Goal: Information Seeking & Learning: Find specific fact

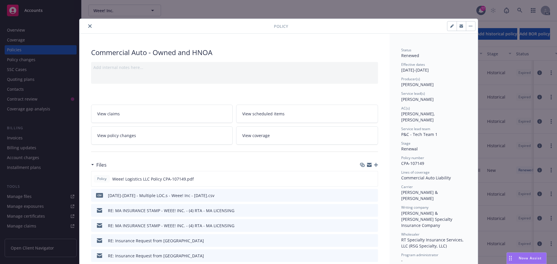
scroll to position [17, 0]
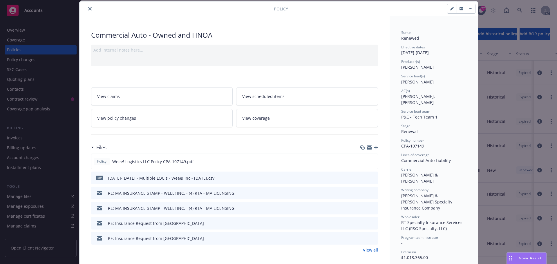
click at [88, 8] on icon "close" at bounding box center [89, 8] width 3 height 3
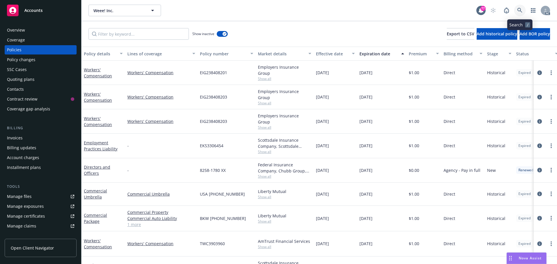
click at [519, 10] on icon at bounding box center [519, 10] width 5 height 5
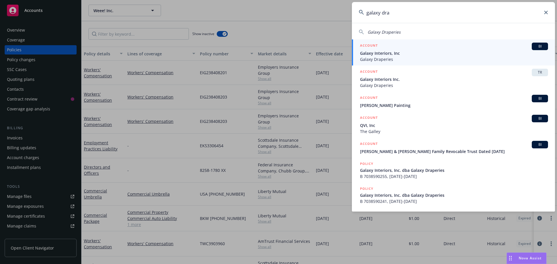
type input "galaxy drap"
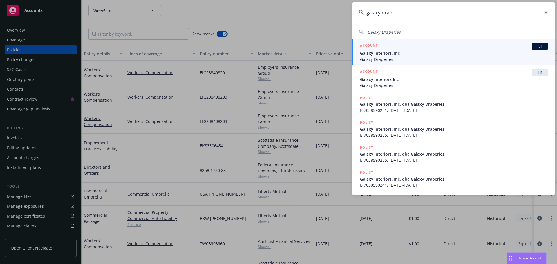
click at [414, 53] on span "Galaxy Interiors, Inc" at bounding box center [454, 53] width 188 height 6
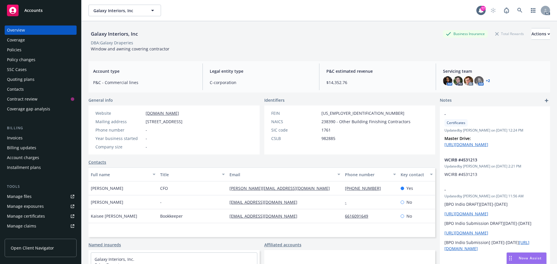
click at [25, 50] on div "Policies" at bounding box center [40, 49] width 67 height 9
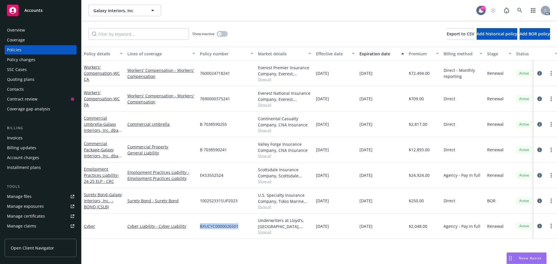
drag, startPoint x: 240, startPoint y: 227, endPoint x: 200, endPoint y: 227, distance: 40.0
click at [200, 227] on div "BXUCYC0000026501" at bounding box center [227, 226] width 58 height 25
copy span "BXUCYC0000026501"
click at [261, 234] on span "Show all" at bounding box center [284, 232] width 53 height 5
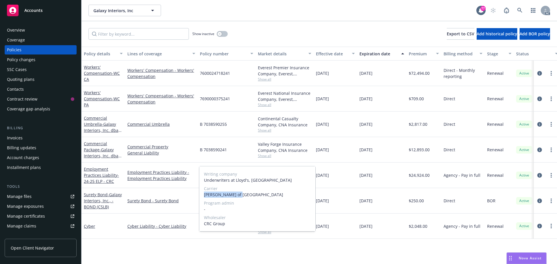
drag, startPoint x: 238, startPoint y: 194, endPoint x: 203, endPoint y: 194, distance: 35.1
click at [203, 194] on div "Writing company Underwriters at Lloyd's, London Carrier Lloyd's of London Progr…" at bounding box center [257, 199] width 116 height 65
copy span "[PERSON_NAME] of [GEOGRAPHIC_DATA]"
